Goal: Task Accomplishment & Management: Manage account settings

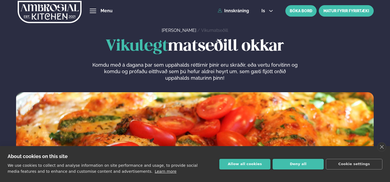
click at [335, 14] on link "MATUR FYRIR FYRIRTÆKI" at bounding box center [346, 10] width 55 height 11
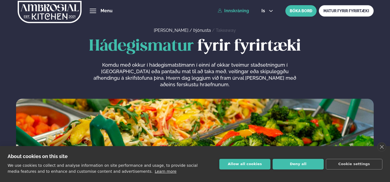
click at [235, 13] on link "Innskráning" at bounding box center [233, 10] width 31 height 5
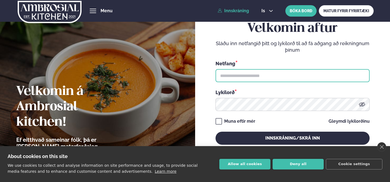
type input "**********"
click at [260, 73] on input "**********" at bounding box center [293, 75] width 154 height 13
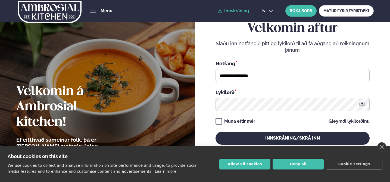
click at [307, 127] on div "**********" at bounding box center [293, 83] width 154 height 124
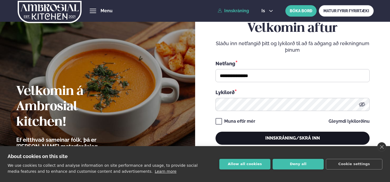
click at [307, 136] on button "Innskráning/Skrá inn" at bounding box center [293, 138] width 154 height 13
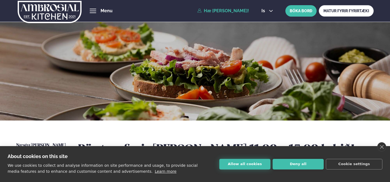
click at [249, 161] on button "Allow all cookies" at bounding box center [244, 164] width 51 height 11
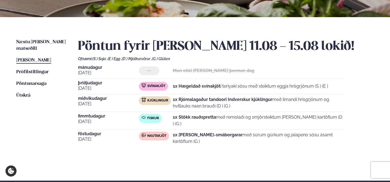
scroll to position [103, 0]
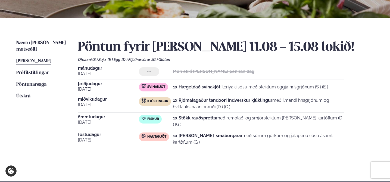
click at [49, 59] on span "[PERSON_NAME]" at bounding box center [33, 61] width 35 height 5
click at [52, 42] on span "Næstu [PERSON_NAME] matseðill" at bounding box center [40, 46] width 49 height 11
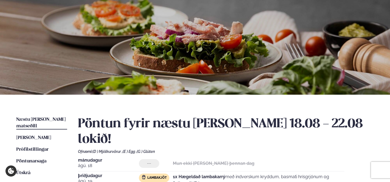
scroll to position [96, 0]
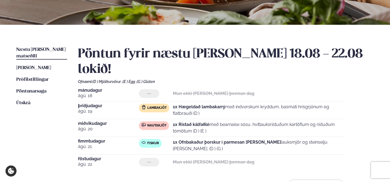
click at [172, 89] on div "---" at bounding box center [156, 93] width 34 height 9
click at [51, 66] on span "[PERSON_NAME]" at bounding box center [33, 68] width 35 height 5
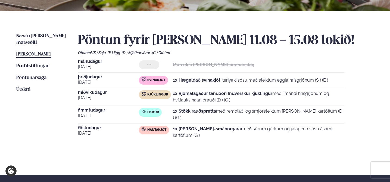
scroll to position [109, 0]
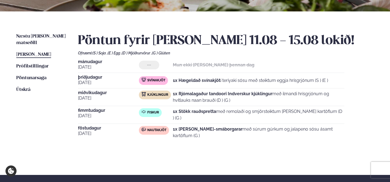
click at [184, 82] on strong "1x Hægeldað svínakjöt" at bounding box center [197, 80] width 48 height 5
click at [150, 81] on span "Svínakjöt" at bounding box center [156, 80] width 18 height 4
click at [45, 52] on span "[PERSON_NAME]" at bounding box center [33, 54] width 35 height 5
click at [48, 36] on span "Næstu [PERSON_NAME] matseðill" at bounding box center [40, 39] width 49 height 11
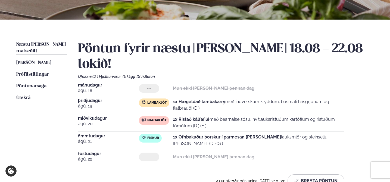
scroll to position [102, 0]
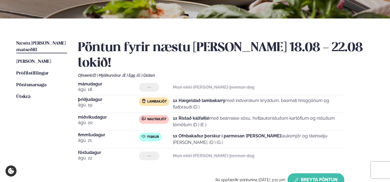
click at [313, 173] on button "Breyta Pöntun" at bounding box center [316, 179] width 57 height 13
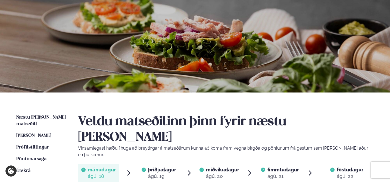
scroll to position [0, 0]
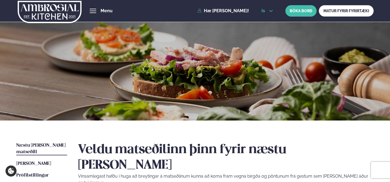
click at [273, 10] on icon at bounding box center [271, 11] width 4 height 4
click at [274, 20] on link "en" at bounding box center [267, 20] width 20 height 11
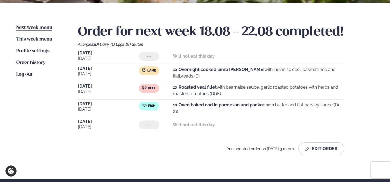
scroll to position [117, 0]
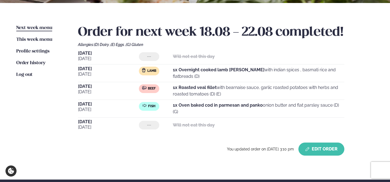
click at [310, 143] on button "Edit Order" at bounding box center [322, 148] width 46 height 13
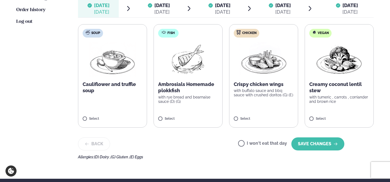
scroll to position [171, 0]
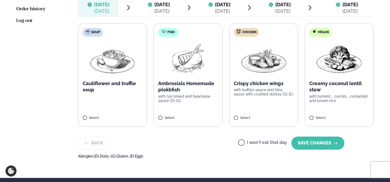
click at [209, 98] on p "with rye bread and bearnaise sauce (D) (G)" at bounding box center [188, 98] width 60 height 9
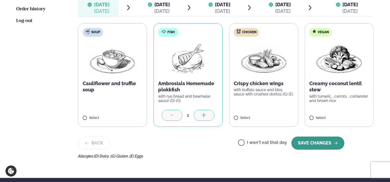
click at [314, 142] on button "SAVE CHANGES" at bounding box center [317, 142] width 53 height 13
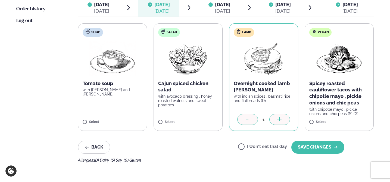
click at [314, 142] on button "SAVE CHANGES" at bounding box center [317, 147] width 53 height 13
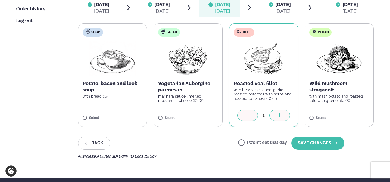
click at [278, 141] on label "I won't eat that day" at bounding box center [262, 143] width 49 height 6
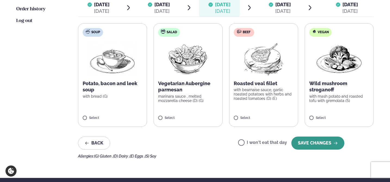
click at [324, 145] on button "SAVE CHANGES" at bounding box center [317, 142] width 53 height 13
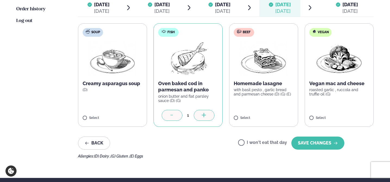
click at [289, 109] on label "Beef Homemade lasagne with basil pesto , garlic bread and parmesan cheese (D) (…" at bounding box center [263, 74] width 69 height 103
click at [169, 116] on icon at bounding box center [171, 115] width 5 height 5
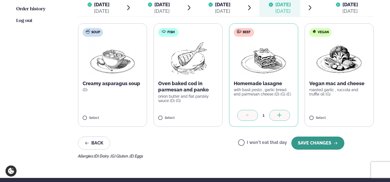
click at [331, 144] on button "SAVE CHANGES" at bounding box center [317, 142] width 53 height 13
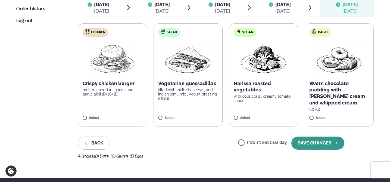
click at [331, 145] on button "SAVE CHANGES" at bounding box center [317, 142] width 53 height 13
